Goal: Book appointment/travel/reservation

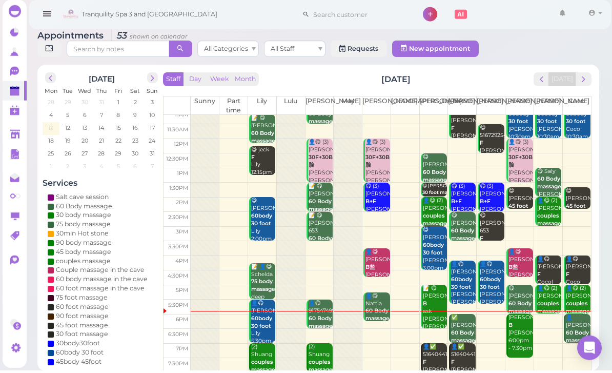
scroll to position [20, 0]
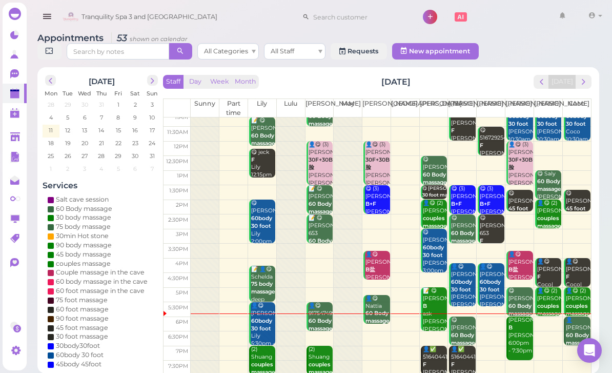
click at [578, 80] on button "next" at bounding box center [584, 82] width 16 height 14
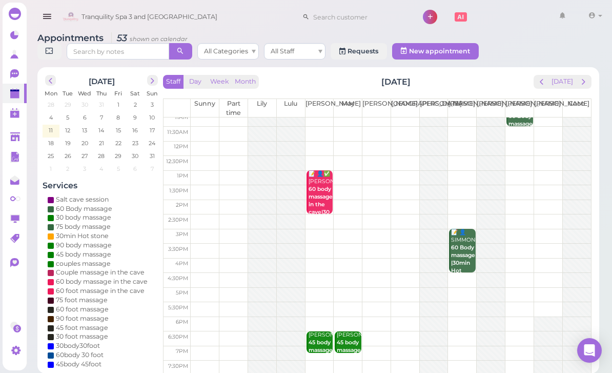
scroll to position [0, 0]
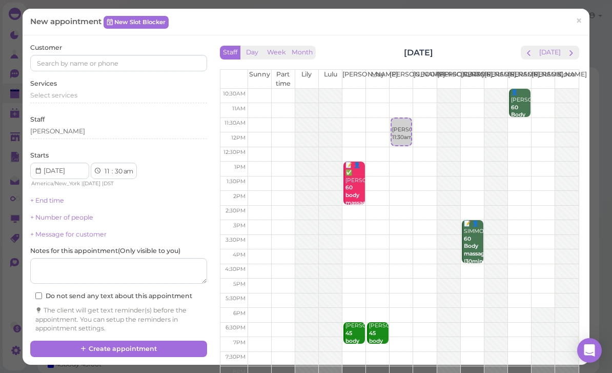
click at [581, 20] on span "×" at bounding box center [579, 21] width 7 height 14
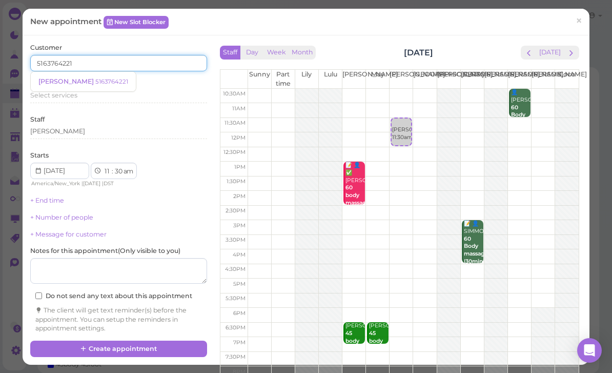
type input "5163764221"
click at [95, 82] on small "5163764221" at bounding box center [111, 81] width 33 height 7
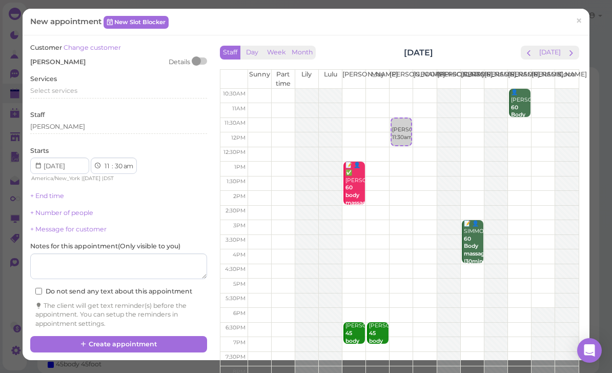
click at [62, 88] on span "Select services" at bounding box center [53, 91] width 47 height 8
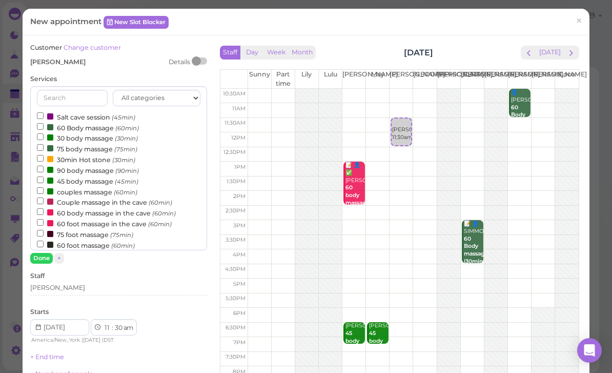
click at [80, 283] on div "[PERSON_NAME]" at bounding box center [118, 287] width 177 height 9
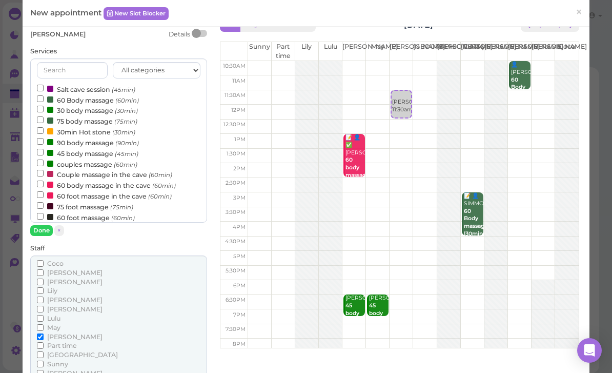
scroll to position [43, 0]
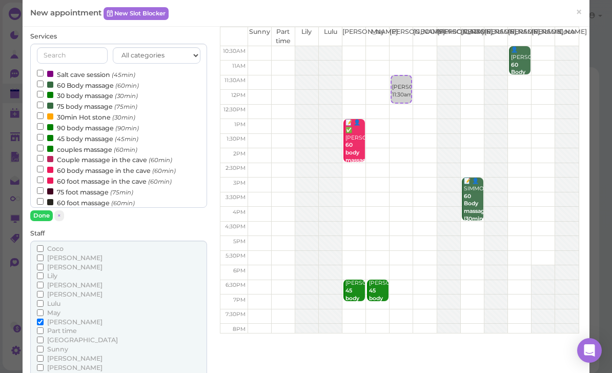
click at [55, 309] on span "May" at bounding box center [53, 313] width 13 height 8
click at [44, 309] on input "May" at bounding box center [40, 312] width 7 height 7
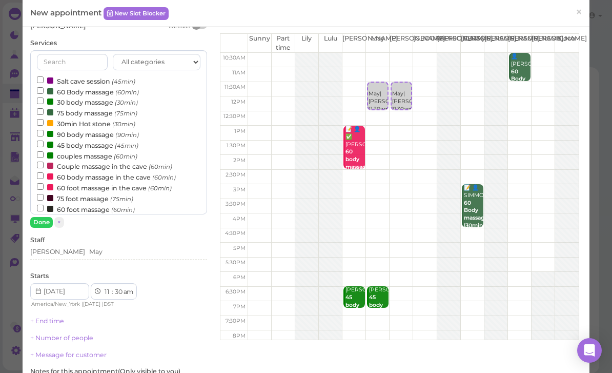
scroll to position [3, 0]
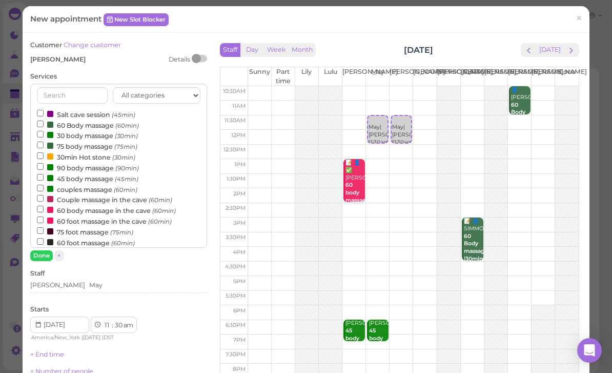
click at [96, 237] on label "60 foot massage (60min)" at bounding box center [86, 242] width 98 height 11
click at [44, 238] on input "60 foot massage (60min)" at bounding box center [40, 241] width 7 height 7
click at [43, 251] on button "Done" at bounding box center [41, 255] width 23 height 11
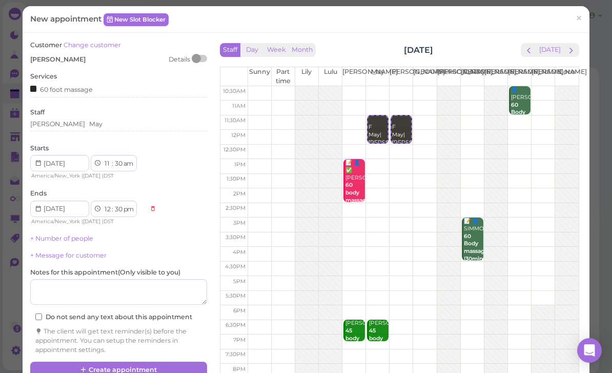
scroll to position [0, 0]
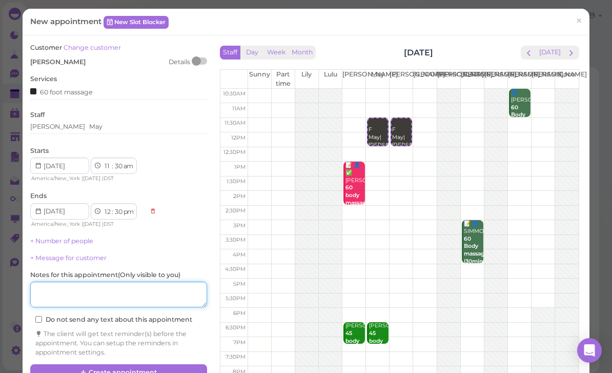
click at [142, 294] on textarea at bounding box center [118, 295] width 177 height 26
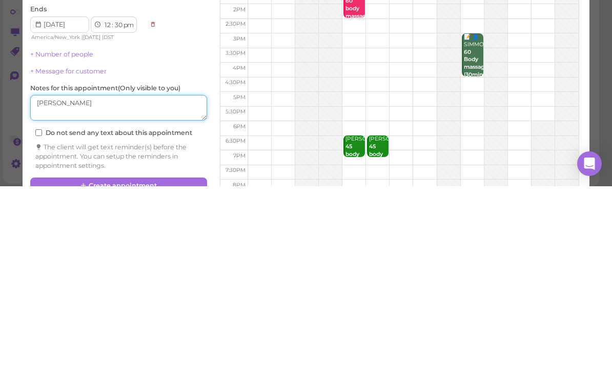
type textarea "[PERSON_NAME]"
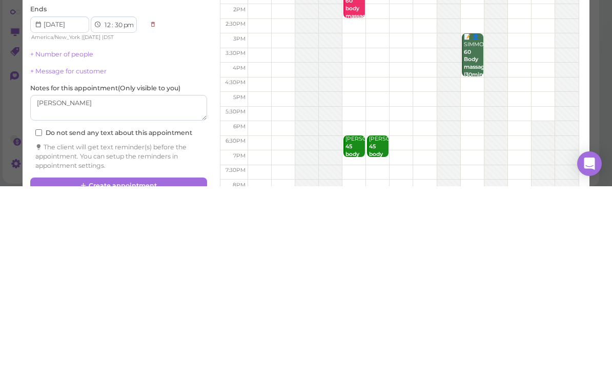
click at [155, 364] on button "Create appointment" at bounding box center [118, 372] width 177 height 16
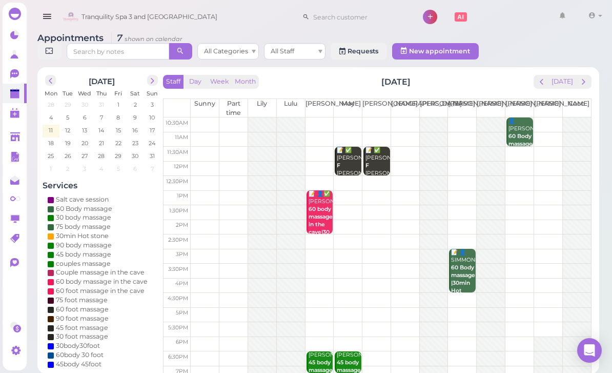
scroll to position [0, 0]
